Goal: Communication & Community: Answer question/provide support

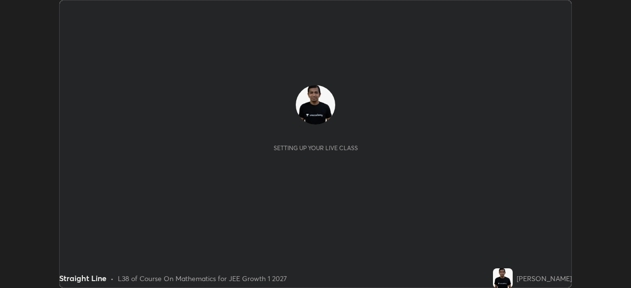
scroll to position [288, 630]
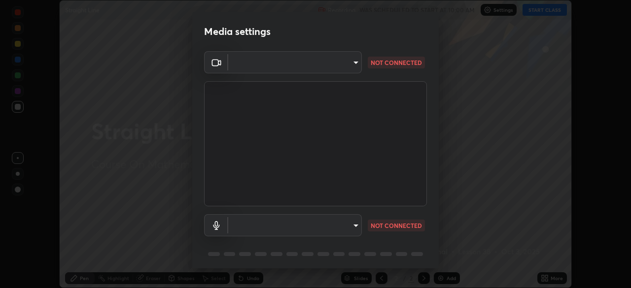
type input "d8992f85583b40a53285941c60badd2bb32bf670ecfb090268b2fea427d69f75"
type input "default"
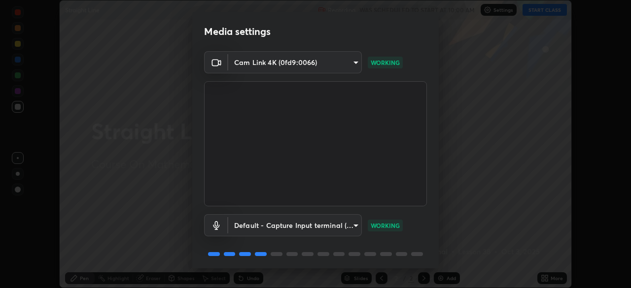
scroll to position [35, 0]
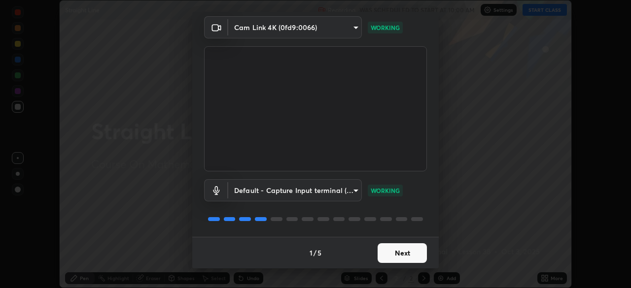
click at [401, 256] on button "Next" at bounding box center [401, 253] width 49 height 20
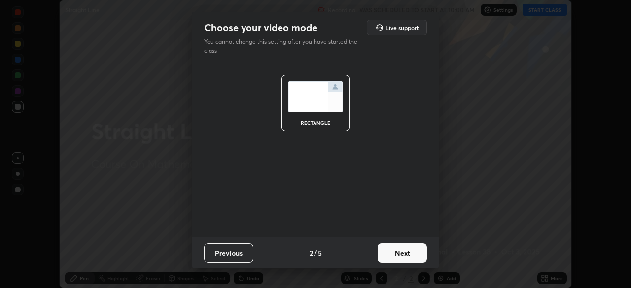
click at [406, 252] on button "Next" at bounding box center [401, 253] width 49 height 20
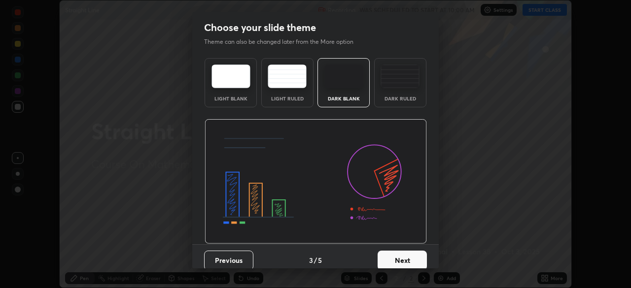
click at [410, 262] on button "Next" at bounding box center [401, 261] width 49 height 20
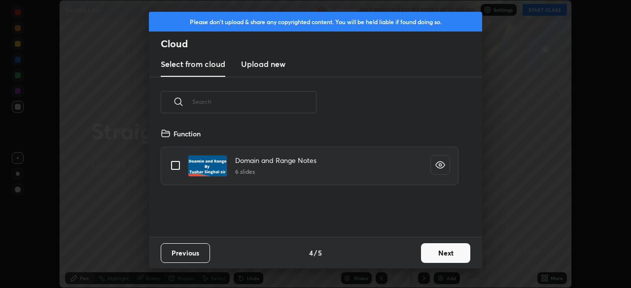
click at [437, 252] on button "Next" at bounding box center [445, 253] width 49 height 20
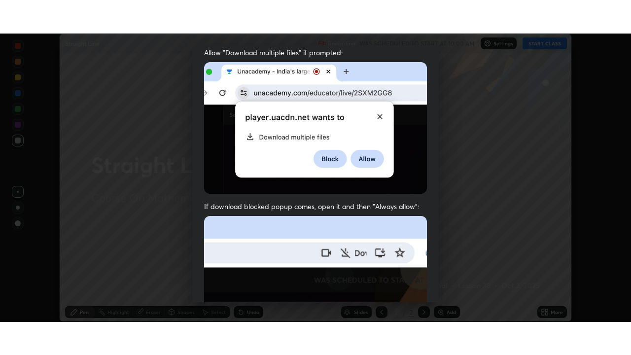
scroll to position [236, 0]
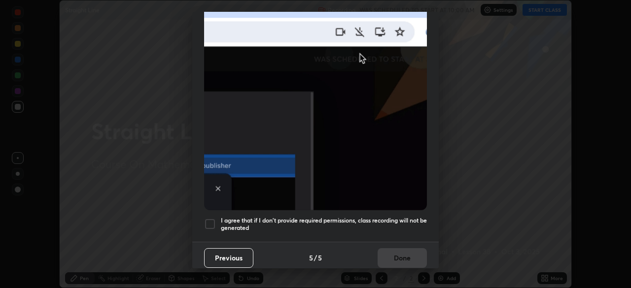
click at [374, 169] on img at bounding box center [315, 102] width 223 height 215
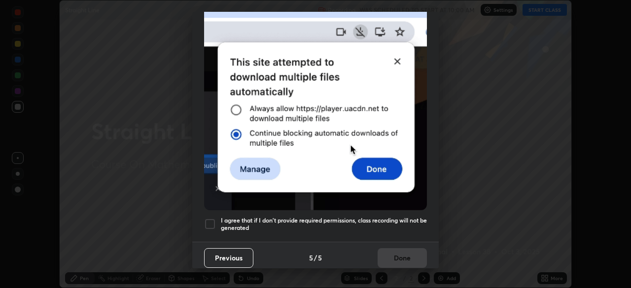
click at [395, 59] on img at bounding box center [315, 102] width 223 height 215
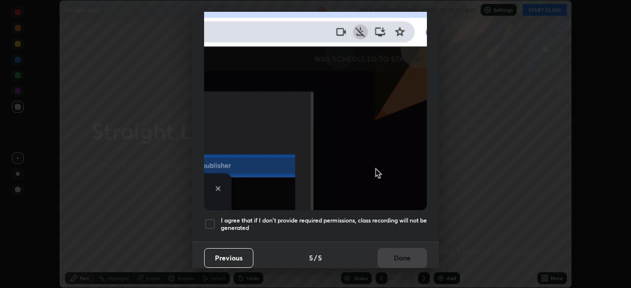
click at [378, 162] on img at bounding box center [315, 102] width 223 height 215
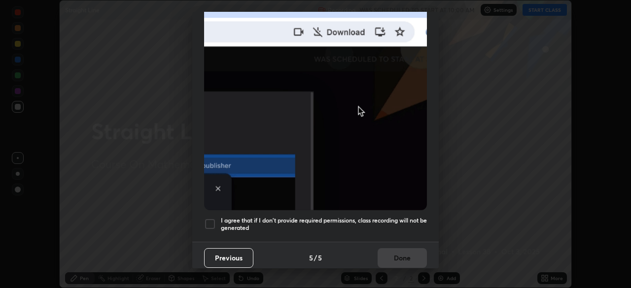
click at [208, 219] on div at bounding box center [210, 224] width 12 height 12
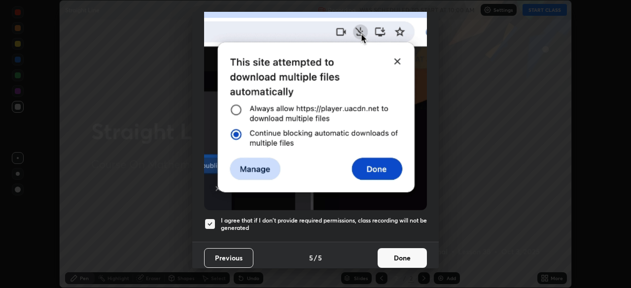
click at [405, 252] on button "Done" at bounding box center [401, 258] width 49 height 20
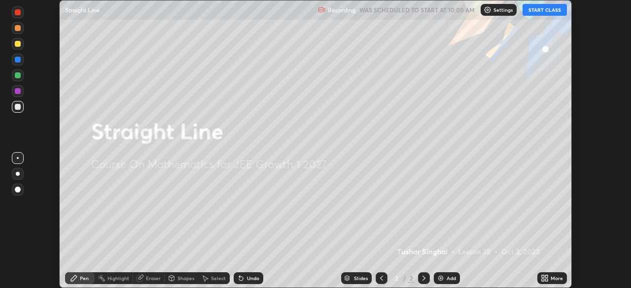
click at [546, 12] on button "START CLASS" at bounding box center [544, 10] width 44 height 12
click at [547, 281] on icon at bounding box center [546, 280] width 2 height 2
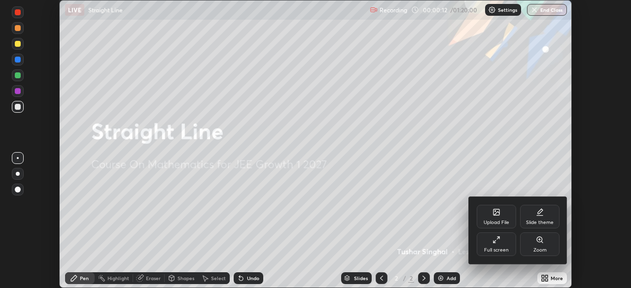
click at [498, 249] on div "Full screen" at bounding box center [496, 250] width 25 height 5
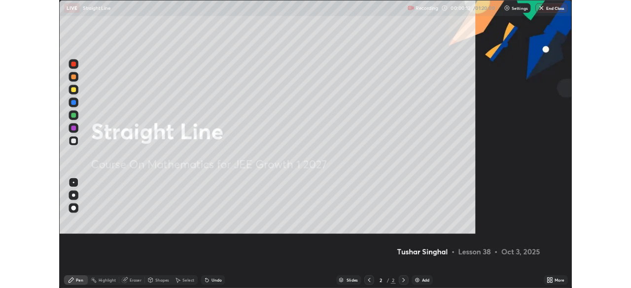
scroll to position [355, 631]
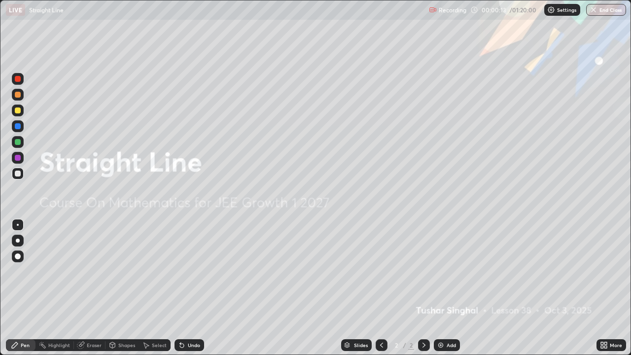
click at [447, 288] on div "Add" at bounding box center [450, 344] width 9 height 5
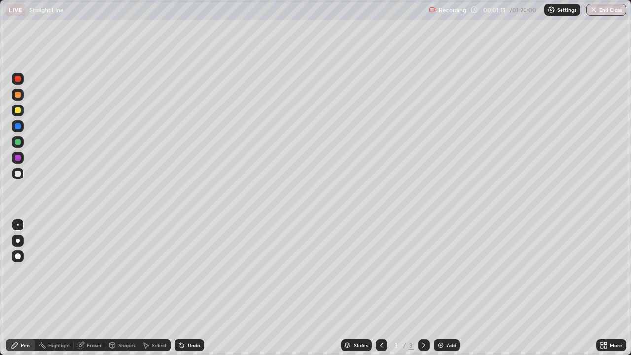
click at [444, 288] on div "Add" at bounding box center [447, 345] width 26 height 12
click at [445, 288] on div "Add" at bounding box center [447, 345] width 26 height 12
click at [449, 288] on div "Add" at bounding box center [450, 344] width 9 height 5
click at [380, 288] on icon at bounding box center [381, 345] width 8 height 8
click at [96, 288] on div "Eraser" at bounding box center [94, 344] width 15 height 5
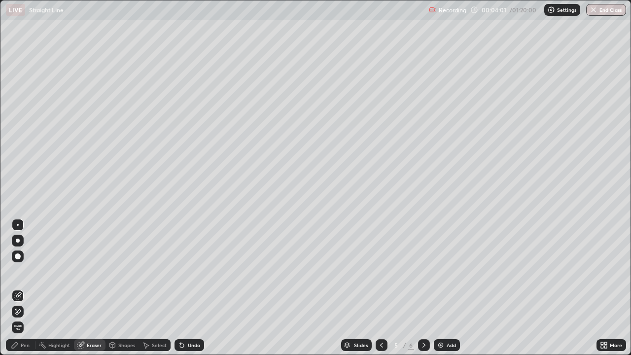
click at [19, 288] on icon at bounding box center [18, 312] width 8 height 8
click at [25, 288] on div "Pen" at bounding box center [25, 344] width 9 height 5
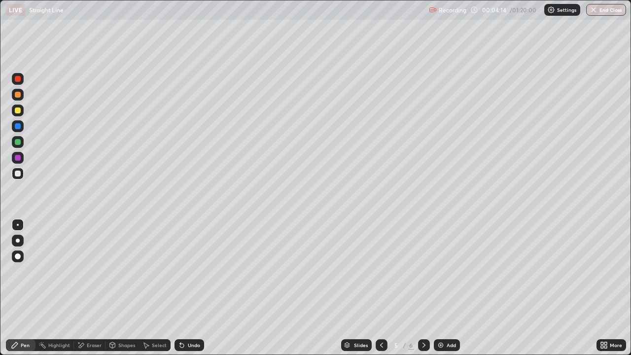
click at [24, 288] on div "Pen" at bounding box center [21, 345] width 30 height 12
click at [91, 288] on div "Eraser" at bounding box center [94, 344] width 15 height 5
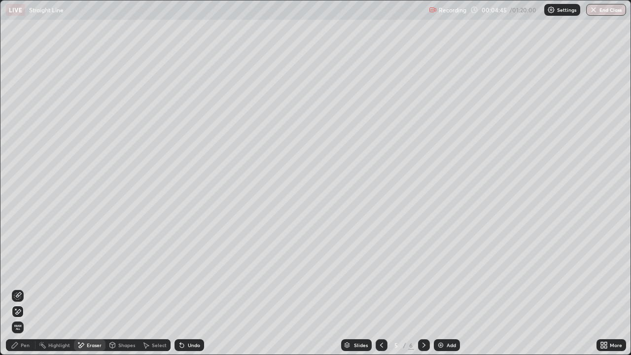
click at [20, 288] on div "Pen" at bounding box center [21, 345] width 30 height 12
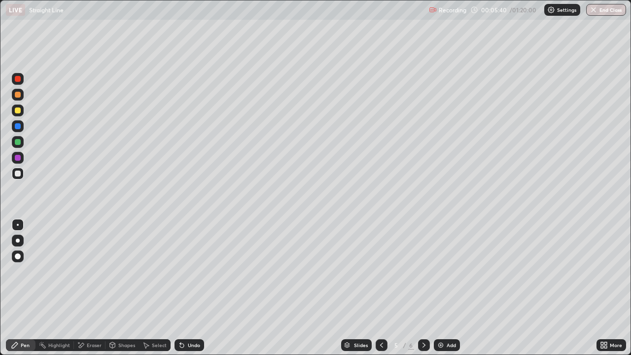
click at [93, 288] on div "Eraser" at bounding box center [94, 344] width 15 height 5
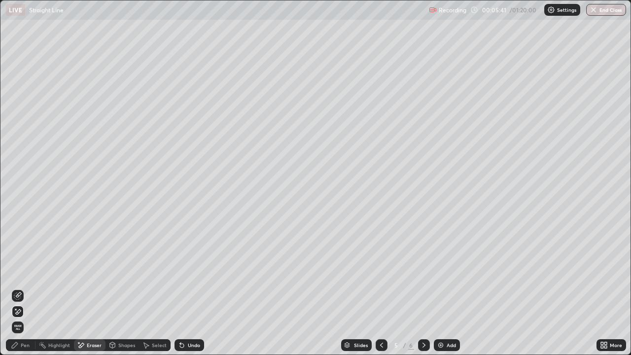
click at [23, 288] on div "Pen" at bounding box center [25, 344] width 9 height 5
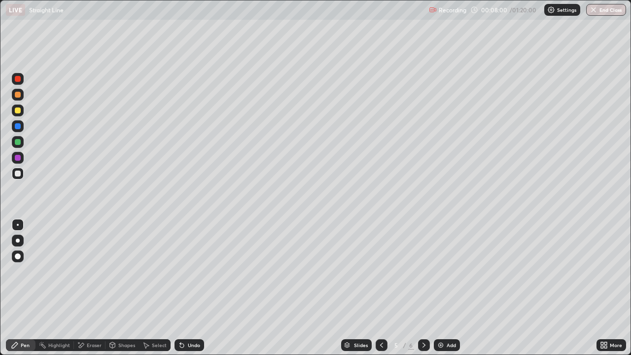
click at [447, 288] on div "Add" at bounding box center [447, 345] width 26 height 12
click at [196, 288] on div "Undo" at bounding box center [194, 344] width 12 height 5
click at [188, 288] on div "Undo" at bounding box center [194, 344] width 12 height 5
click at [449, 288] on div "Add" at bounding box center [450, 344] width 9 height 5
click at [380, 288] on icon at bounding box center [381, 345] width 8 height 8
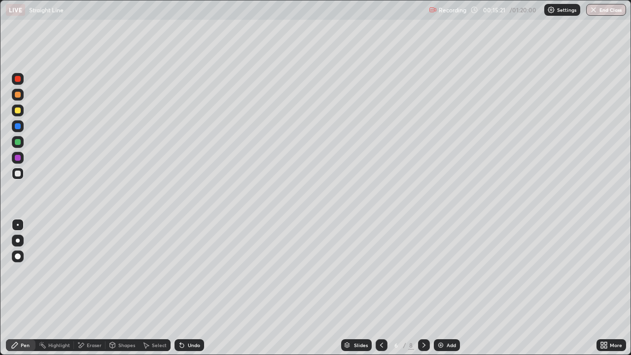
click at [447, 288] on div "Add" at bounding box center [450, 344] width 9 height 5
click at [380, 288] on icon at bounding box center [381, 345] width 8 height 8
click at [426, 288] on div at bounding box center [424, 345] width 12 height 12
click at [185, 288] on div "Undo" at bounding box center [189, 345] width 30 height 12
click at [192, 288] on div "Undo" at bounding box center [194, 344] width 12 height 5
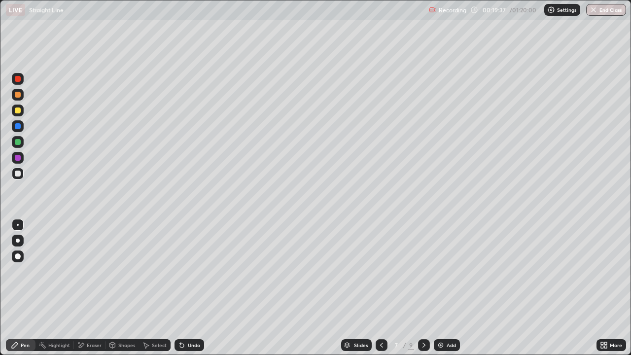
click at [427, 288] on div at bounding box center [424, 345] width 12 height 12
click at [380, 288] on icon at bounding box center [381, 345] width 8 height 8
click at [427, 288] on div at bounding box center [424, 345] width 12 height 12
click at [90, 288] on div "Eraser" at bounding box center [94, 344] width 15 height 5
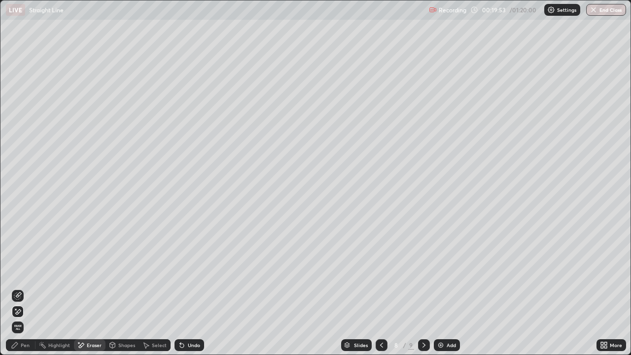
click at [18, 288] on span "Erase all" at bounding box center [17, 327] width 11 height 6
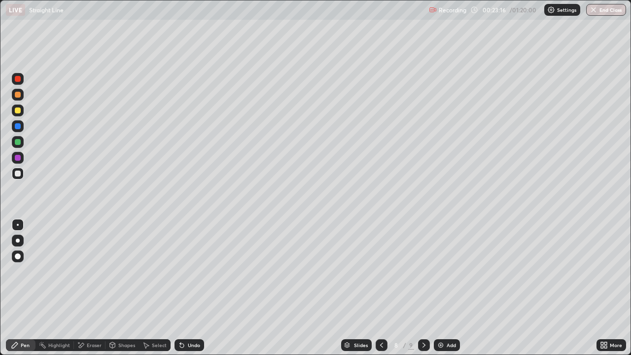
click at [92, 288] on div "Eraser" at bounding box center [90, 345] width 32 height 12
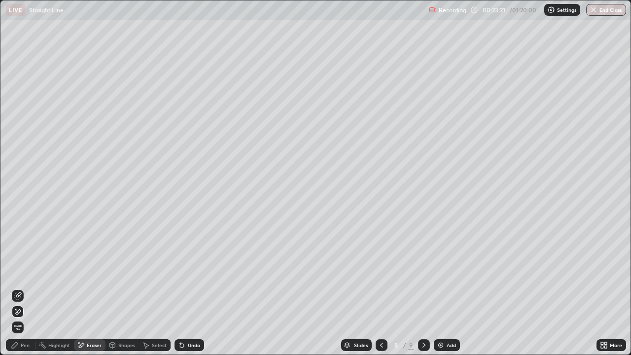
click at [28, 288] on div "Pen" at bounding box center [25, 344] width 9 height 5
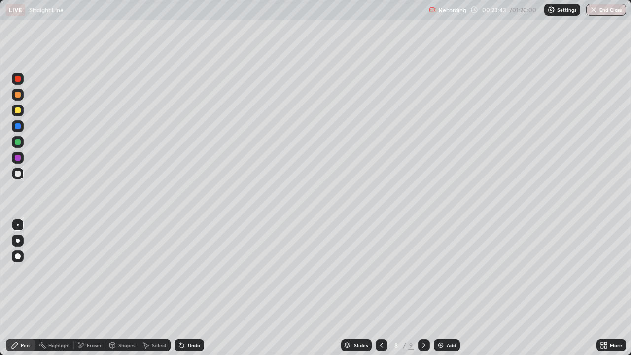
click at [380, 288] on icon at bounding box center [381, 344] width 3 height 5
click at [381, 288] on icon at bounding box center [381, 345] width 8 height 8
click at [380, 288] on icon at bounding box center [381, 345] width 8 height 8
click at [378, 288] on icon at bounding box center [381, 345] width 8 height 8
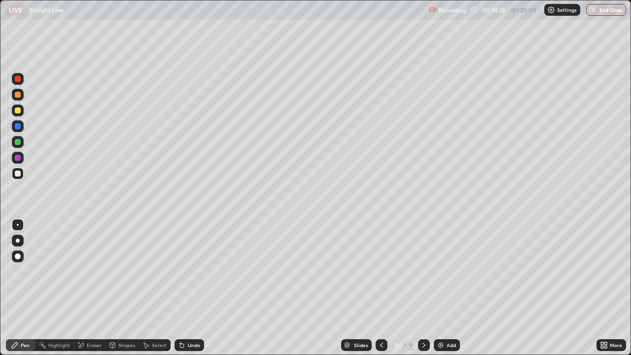
click at [422, 288] on icon at bounding box center [424, 345] width 8 height 8
click at [424, 288] on icon at bounding box center [424, 345] width 8 height 8
click at [423, 288] on icon at bounding box center [424, 345] width 8 height 8
click at [424, 288] on icon at bounding box center [423, 344] width 3 height 5
click at [422, 288] on icon at bounding box center [424, 345] width 8 height 8
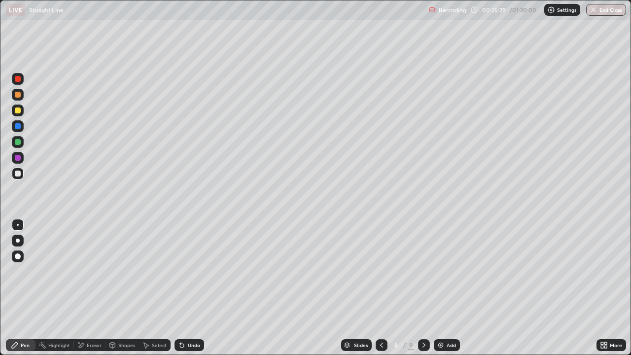
click at [193, 288] on div "Undo" at bounding box center [194, 344] width 12 height 5
click at [423, 288] on icon at bounding box center [424, 345] width 8 height 8
click at [93, 288] on div "Eraser" at bounding box center [94, 344] width 15 height 5
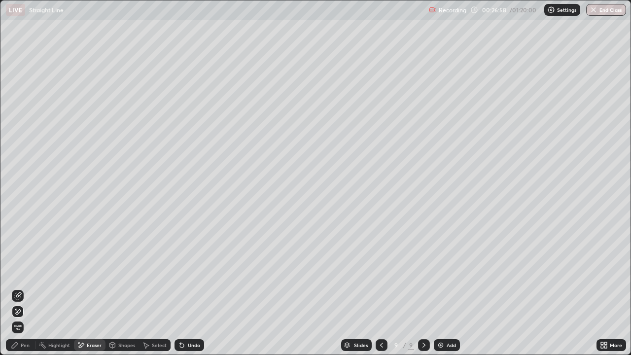
click at [21, 288] on span "Erase all" at bounding box center [17, 327] width 11 height 6
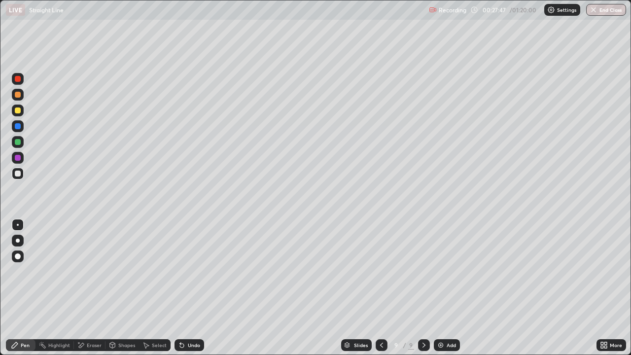
click at [195, 288] on div "Undo" at bounding box center [194, 344] width 12 height 5
click at [93, 288] on div "Eraser" at bounding box center [90, 345] width 32 height 12
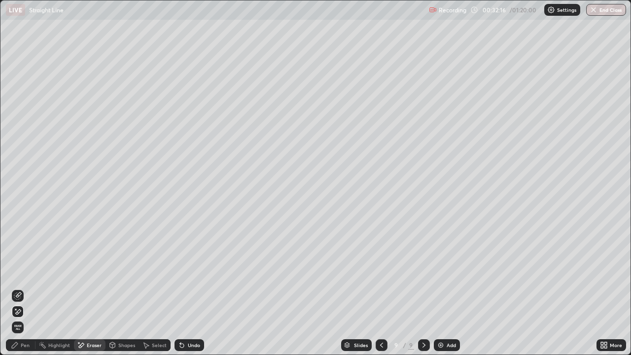
click at [21, 288] on div "Pen" at bounding box center [25, 344] width 9 height 5
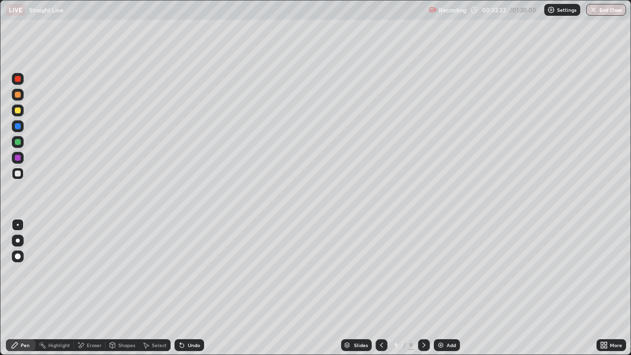
click at [190, 288] on div "Undo" at bounding box center [189, 345] width 30 height 12
click at [189, 288] on div "Undo" at bounding box center [189, 345] width 30 height 12
click at [192, 288] on div "Undo" at bounding box center [194, 344] width 12 height 5
click at [443, 288] on img at bounding box center [441, 345] width 8 height 8
click at [188, 288] on div "Undo" at bounding box center [189, 345] width 30 height 12
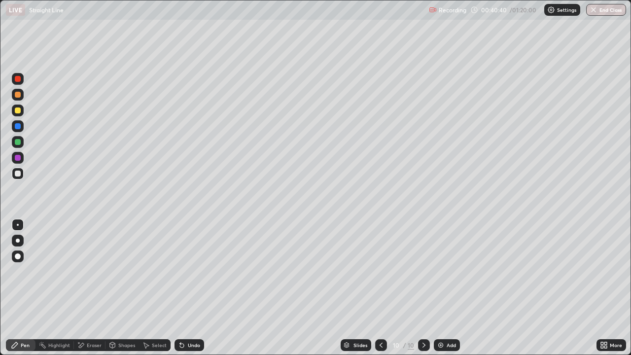
click at [187, 288] on div "Undo" at bounding box center [189, 345] width 30 height 12
click at [190, 288] on div "Undo" at bounding box center [194, 344] width 12 height 5
click at [439, 288] on img at bounding box center [441, 345] width 8 height 8
click at [426, 288] on icon at bounding box center [424, 345] width 8 height 8
click at [452, 288] on div "Add" at bounding box center [447, 345] width 26 height 12
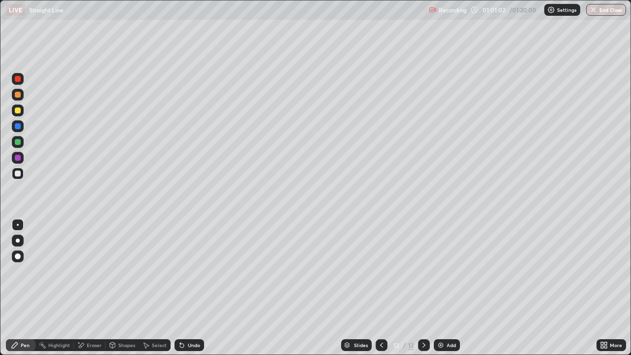
click at [449, 288] on div "Add" at bounding box center [450, 344] width 9 height 5
click at [198, 288] on div "Undo" at bounding box center [194, 344] width 12 height 5
click at [91, 288] on div "Eraser" at bounding box center [94, 344] width 15 height 5
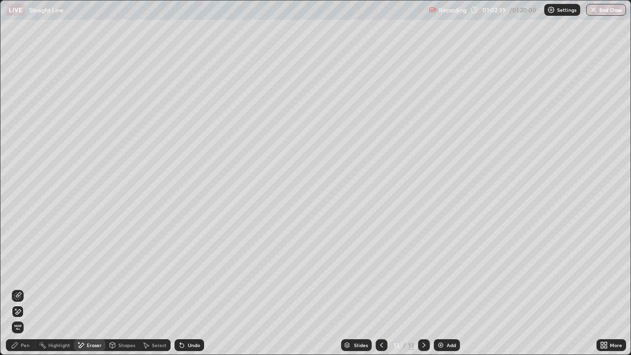
click at [22, 288] on span "Erase all" at bounding box center [17, 327] width 11 height 6
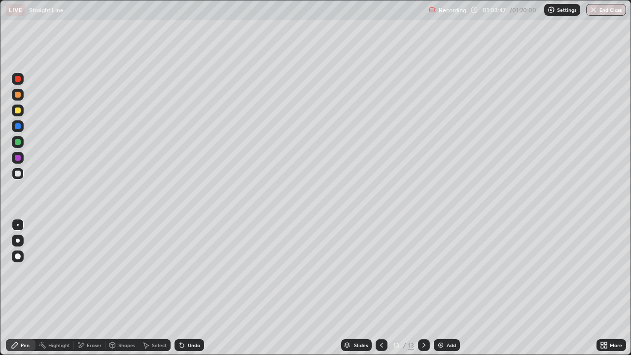
click at [447, 288] on div "Add" at bounding box center [450, 344] width 9 height 5
click at [196, 288] on div "Undo" at bounding box center [194, 344] width 12 height 5
click at [188, 288] on div "Undo" at bounding box center [194, 344] width 12 height 5
click at [610, 9] on button "End Class" at bounding box center [606, 10] width 40 height 12
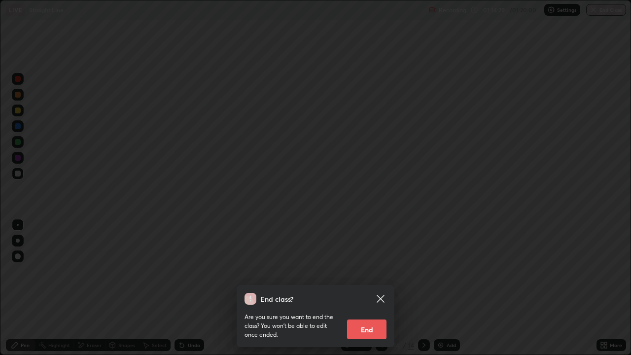
click at [374, 288] on button "End" at bounding box center [366, 329] width 39 height 20
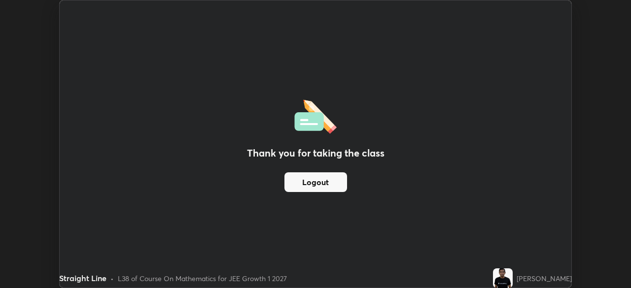
scroll to position [48991, 48648]
